Goal: Task Accomplishment & Management: Use online tool/utility

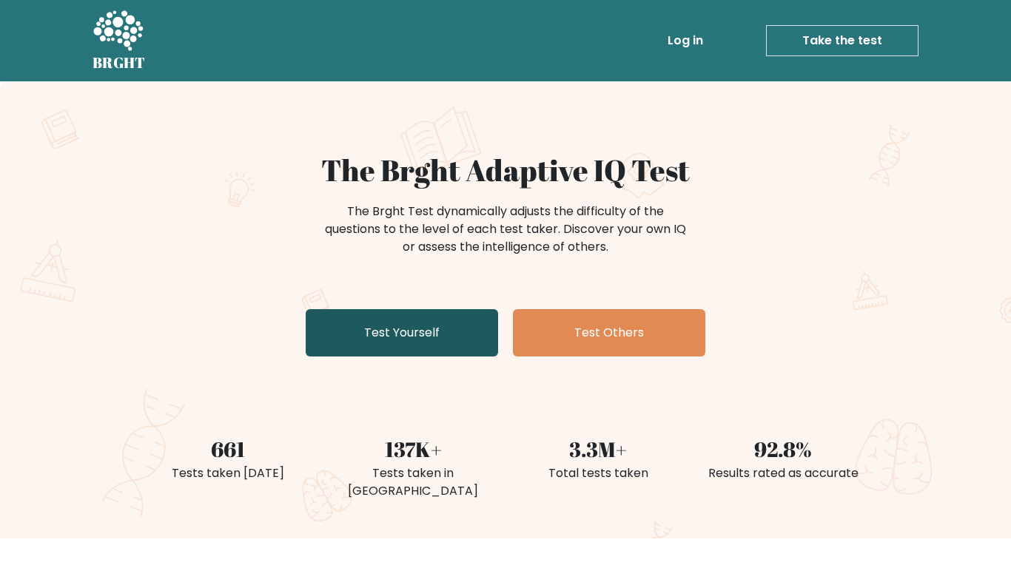
click at [417, 326] on link "Test Yourself" at bounding box center [402, 332] width 192 height 47
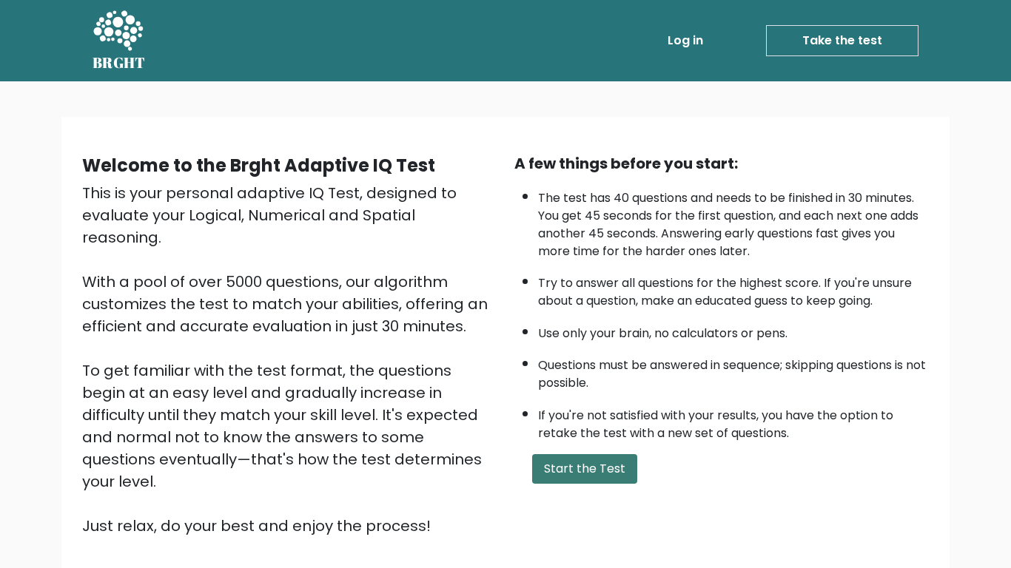
click at [611, 455] on button "Start the Test" at bounding box center [584, 469] width 105 height 30
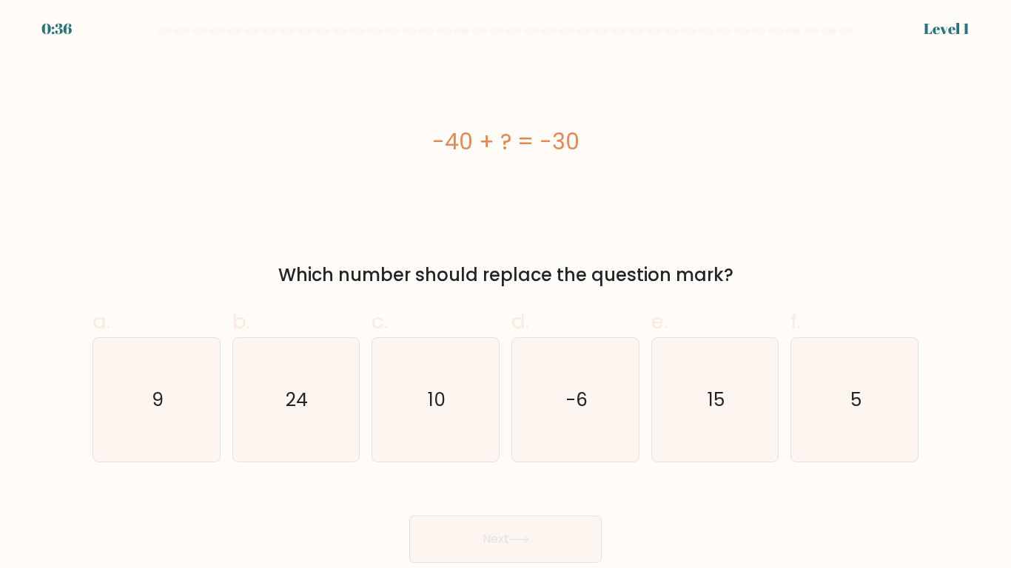
click at [58, 30] on form "a. 9" at bounding box center [505, 295] width 1011 height 536
